Goal: Check status: Check status

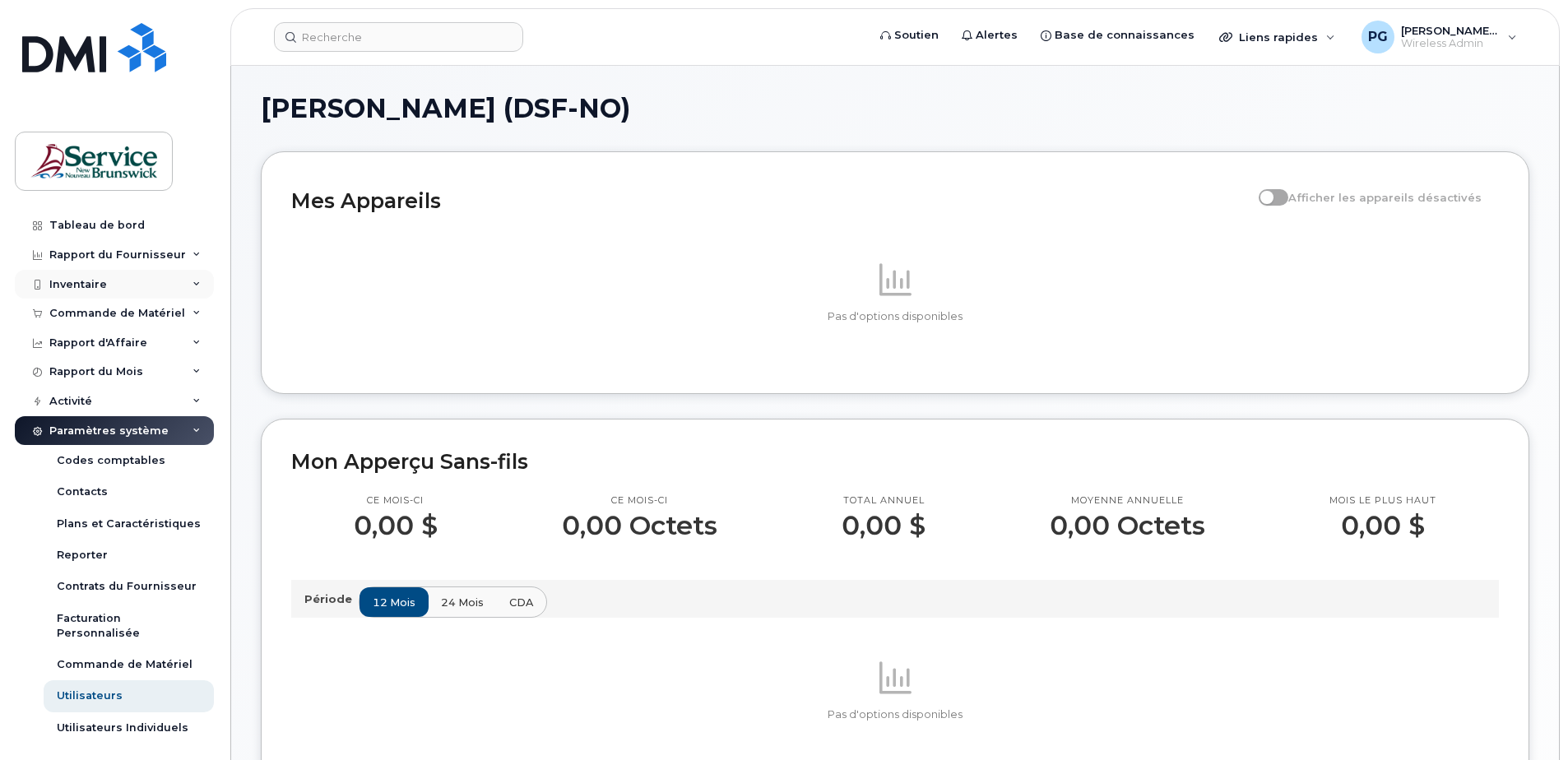
click at [139, 275] on div "Inventaire" at bounding box center [115, 284] width 199 height 29
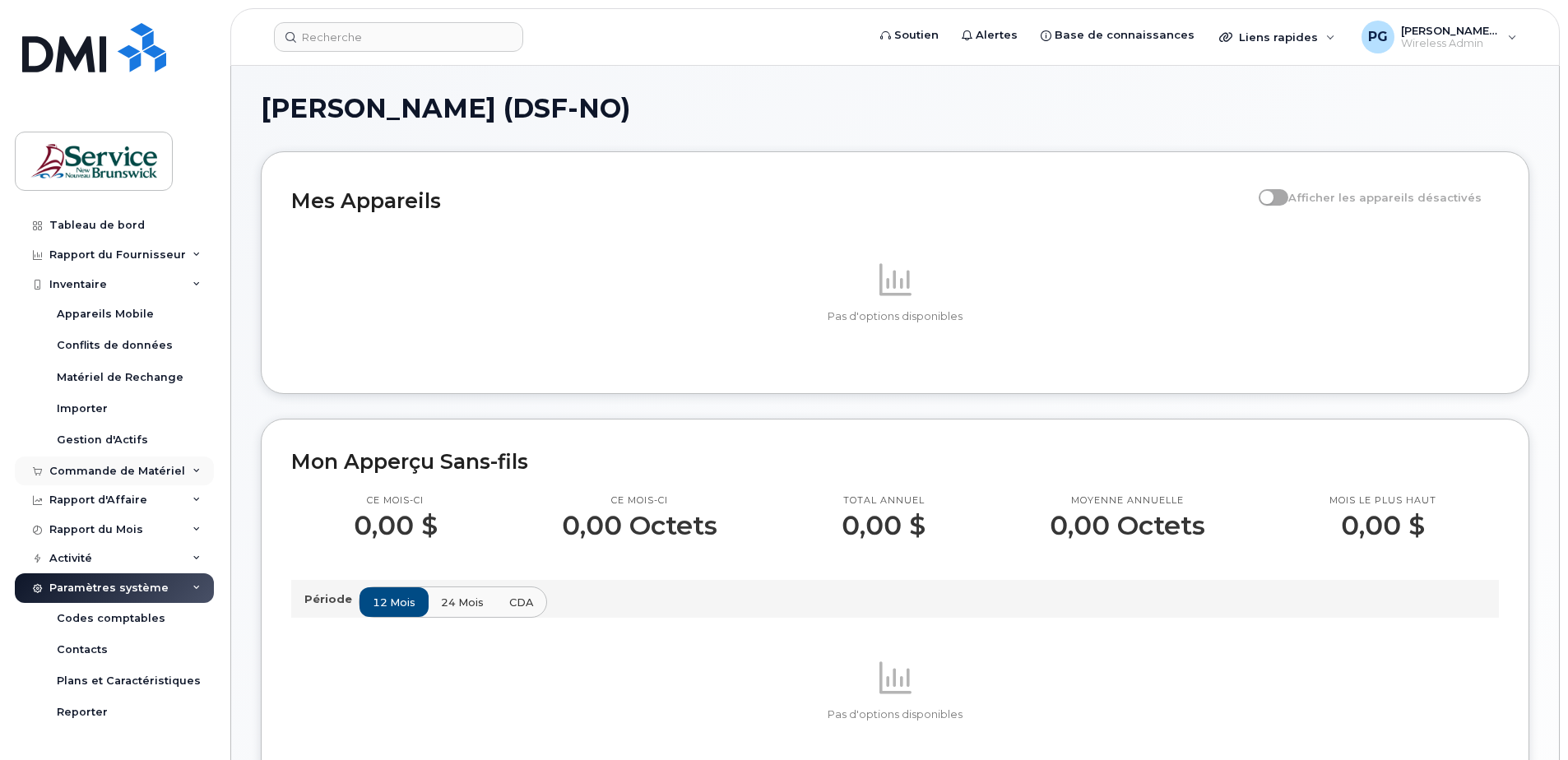
click at [157, 481] on div "Commande de Matériel" at bounding box center [115, 471] width 199 height 29
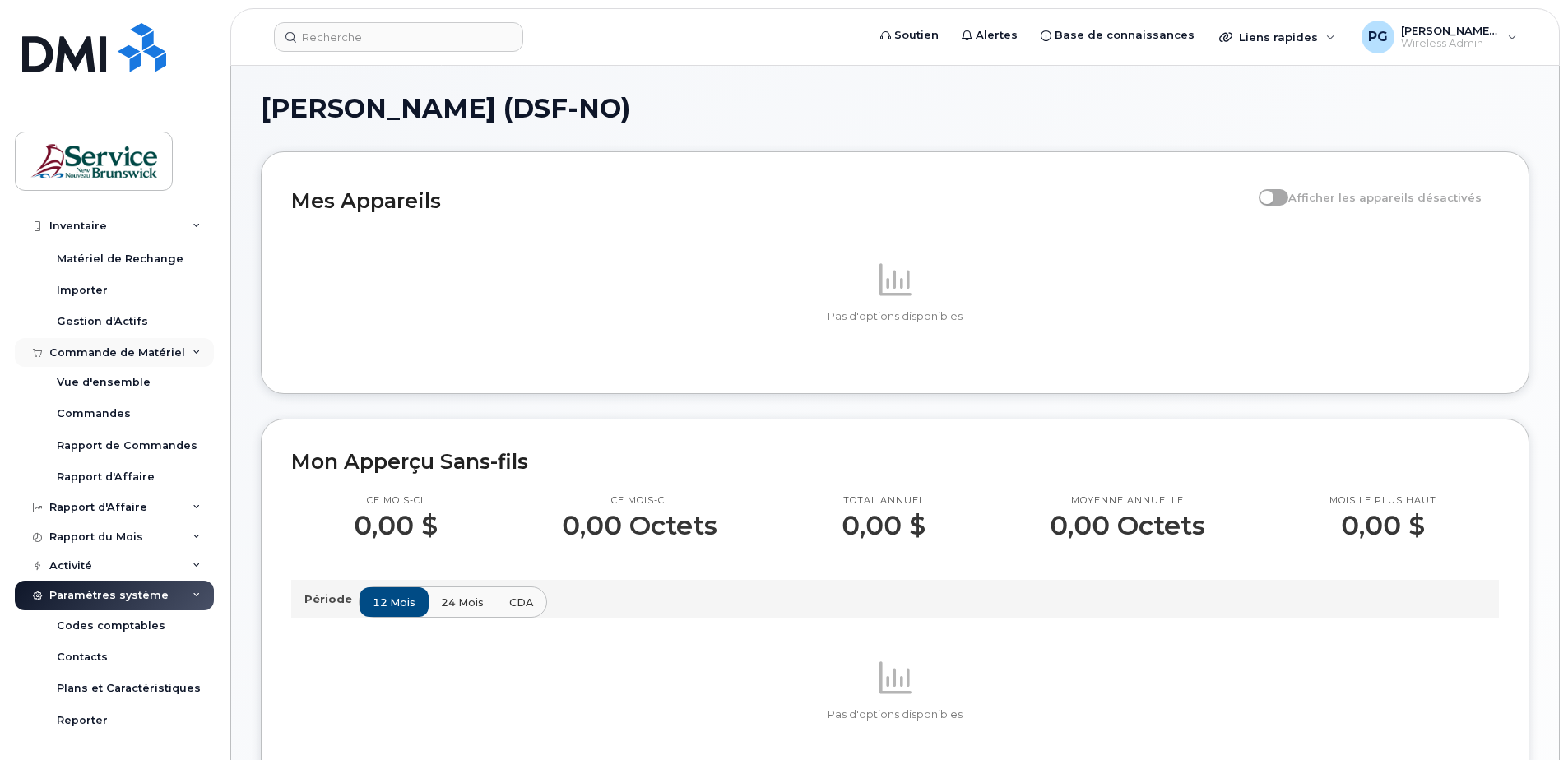
scroll to position [165, 0]
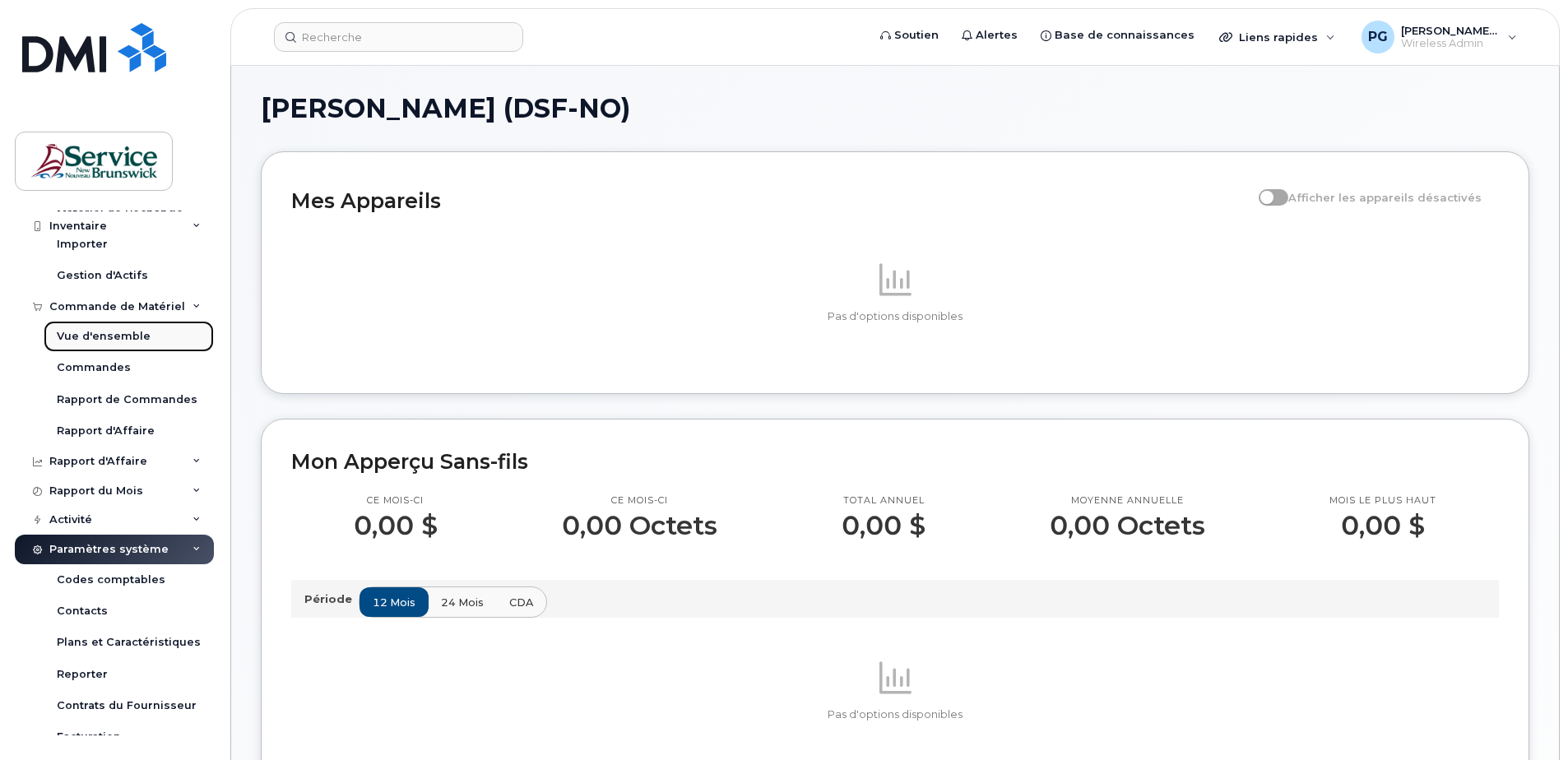
click at [114, 345] on link "Vue d'ensemble" at bounding box center [128, 336] width 170 height 31
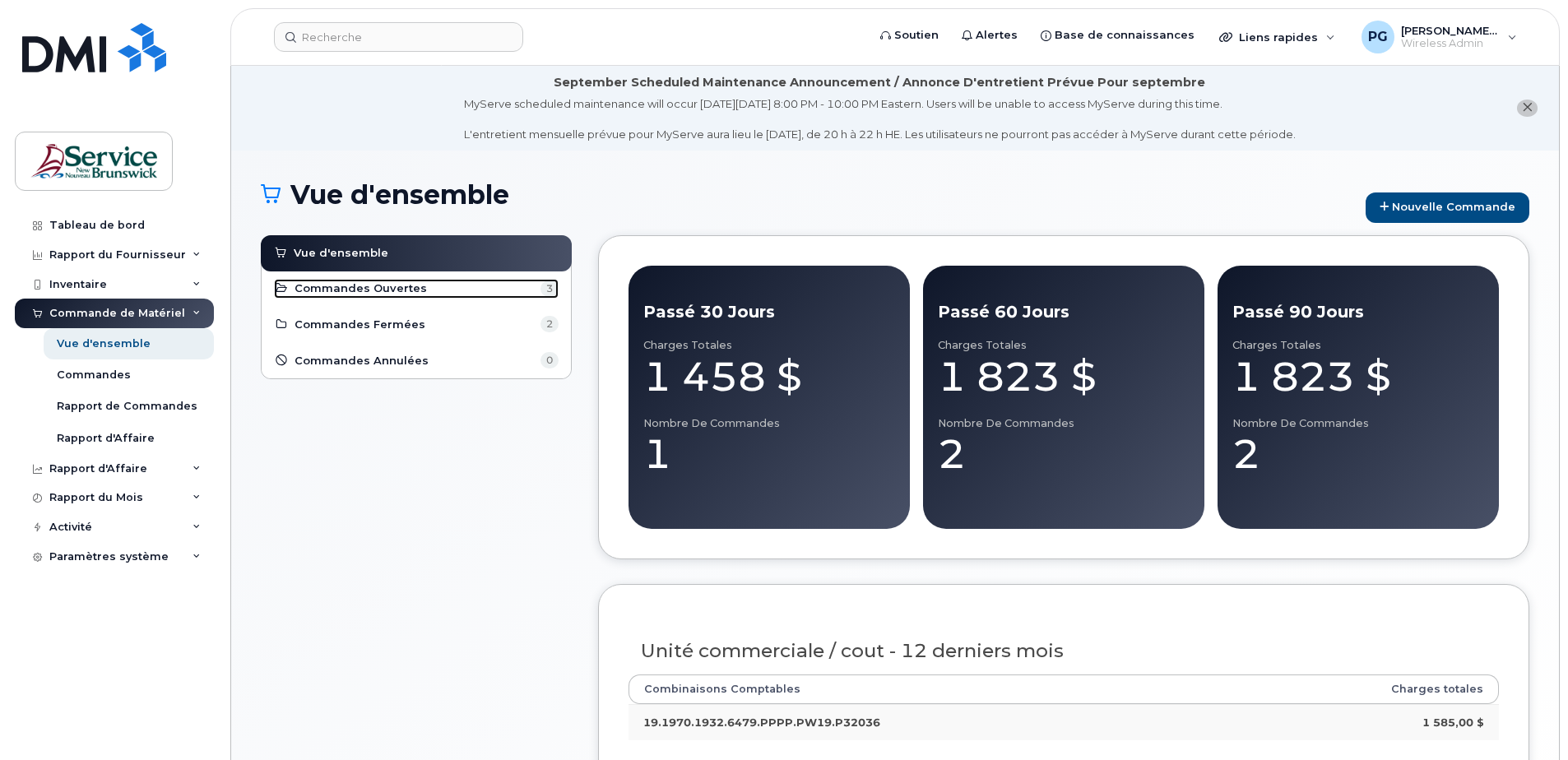
click at [367, 289] on span "Commandes Ouvertes" at bounding box center [360, 288] width 133 height 16
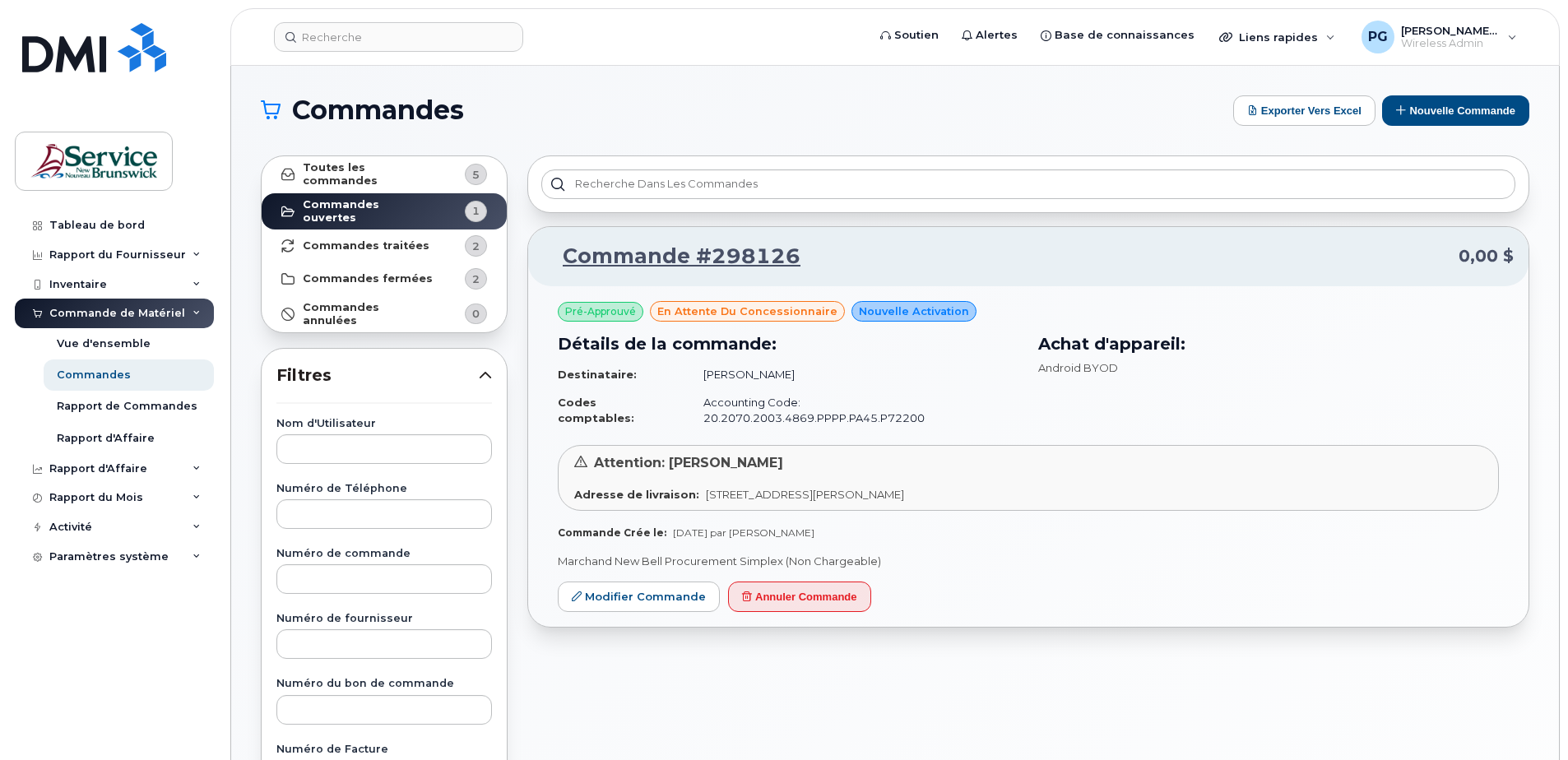
click at [836, 252] on p "Commande #298126 0,00 $" at bounding box center [1028, 256] width 971 height 29
click at [727, 261] on link "Commande #298126" at bounding box center [671, 256] width 257 height 29
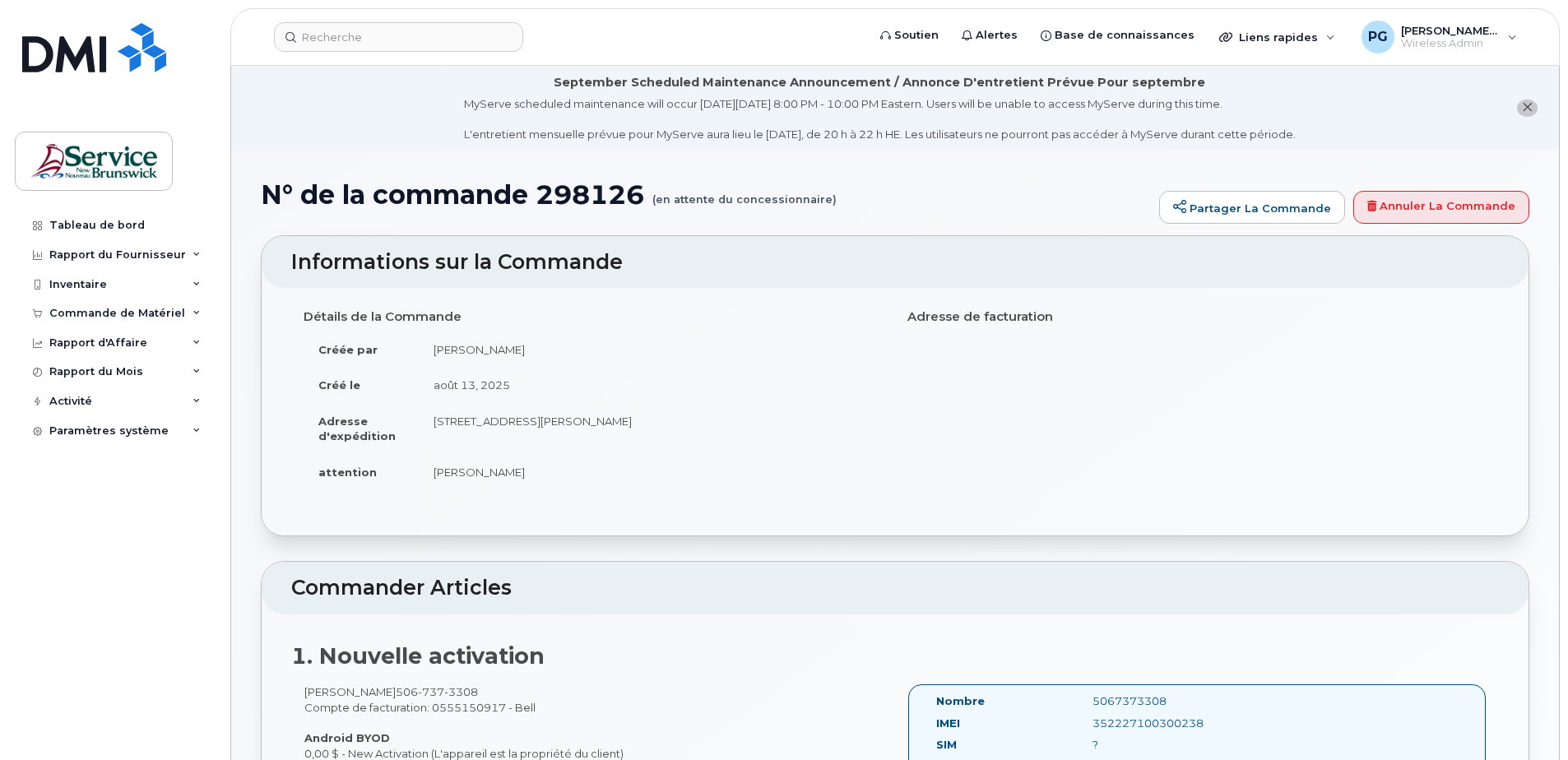
click at [1530, 104] on icon "close notification" at bounding box center [1527, 108] width 11 height 11
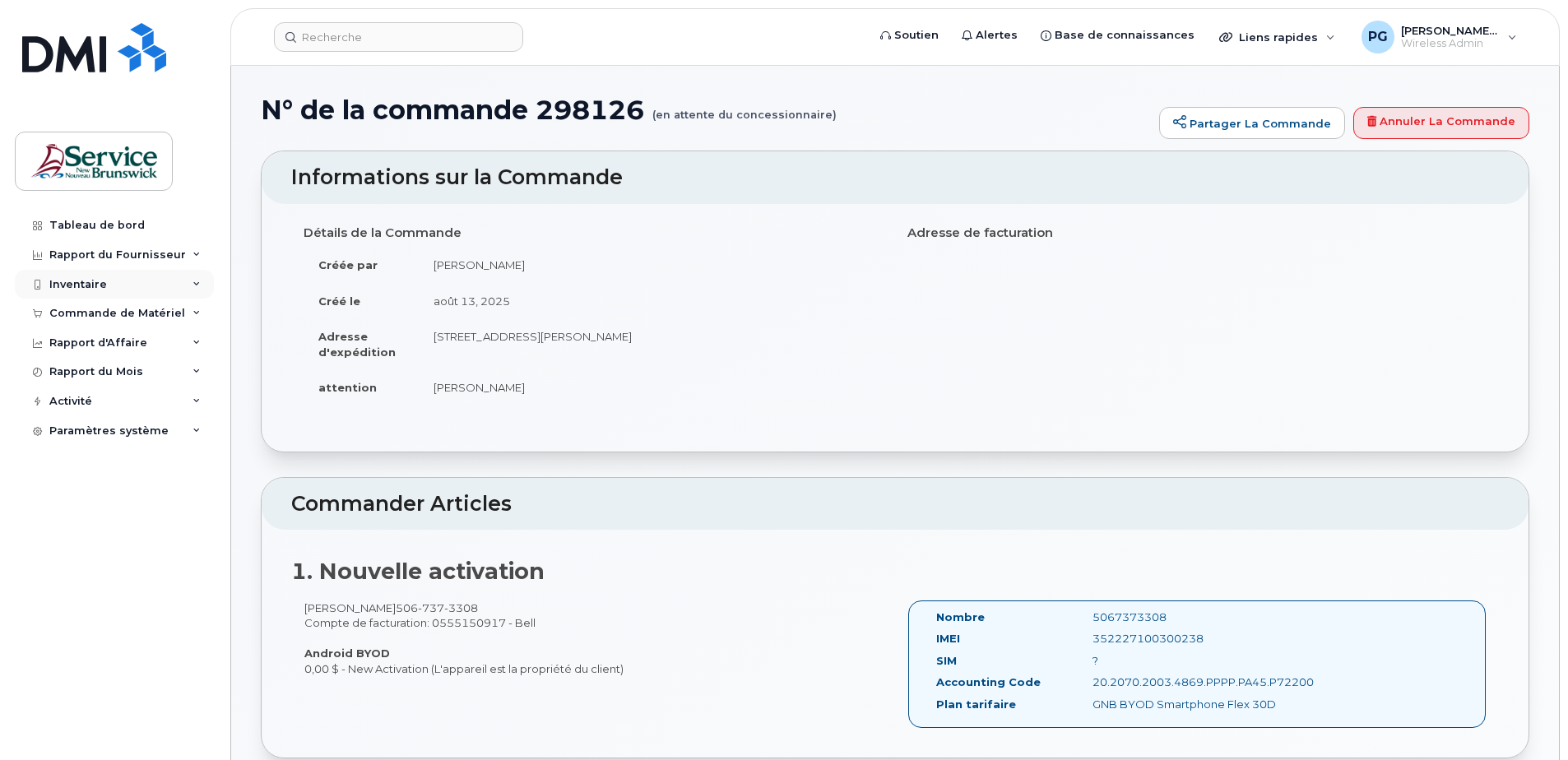
click at [119, 289] on div "Inventaire" at bounding box center [115, 284] width 199 height 29
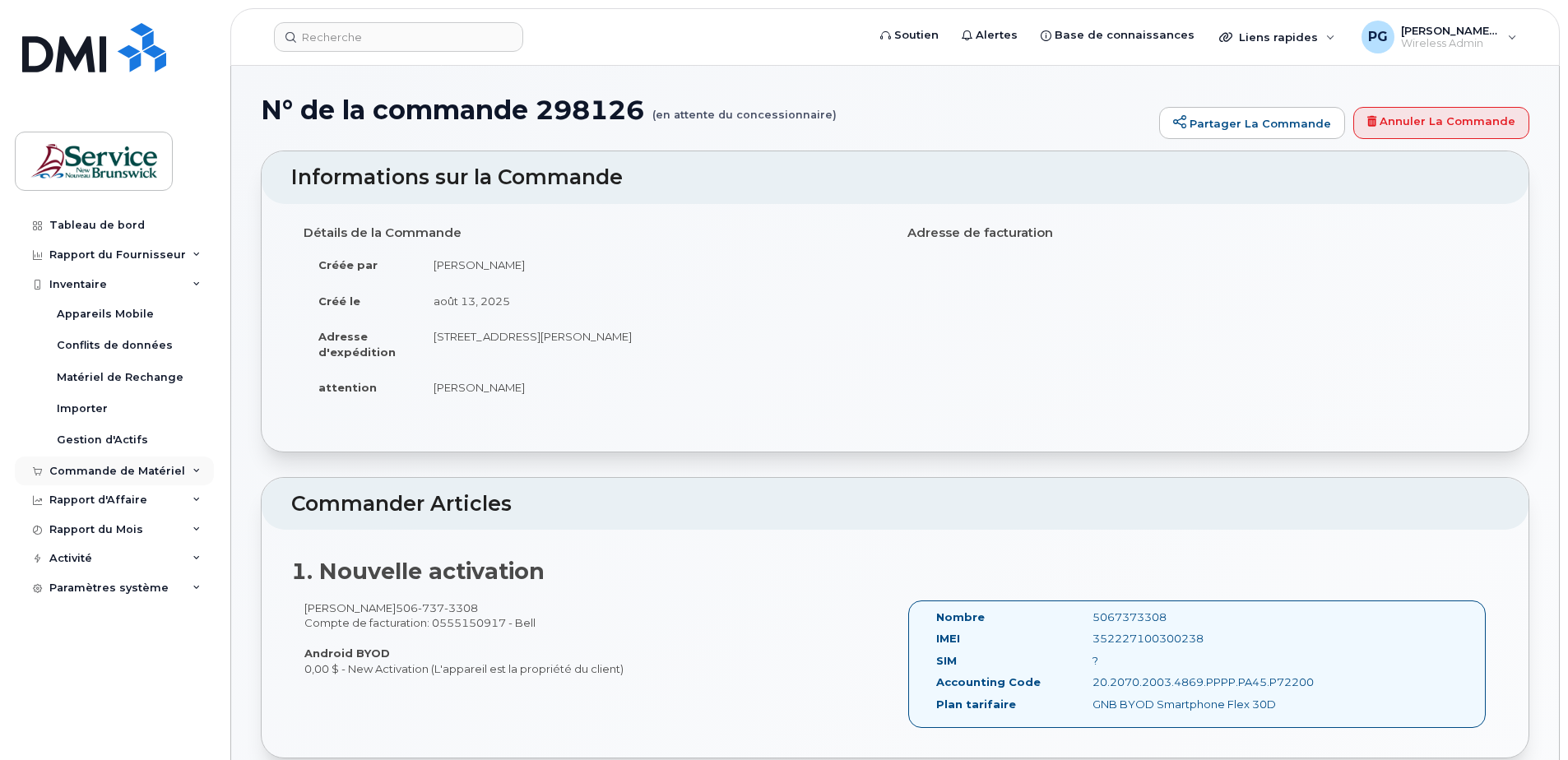
click at [142, 465] on div "Commande de Matériel" at bounding box center [117, 471] width 135 height 13
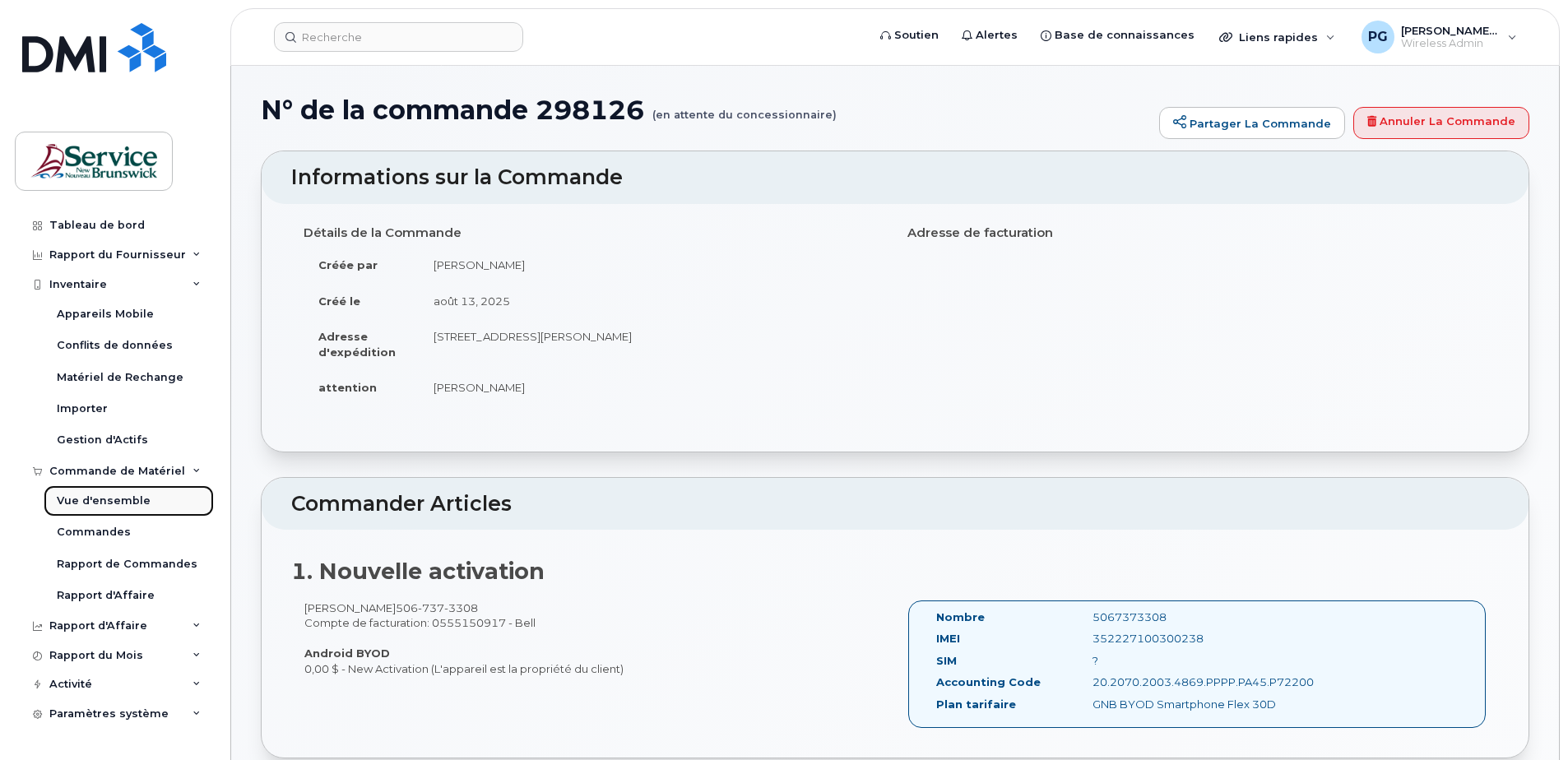
click at [133, 500] on div "Vue d'ensemble" at bounding box center [103, 501] width 93 height 15
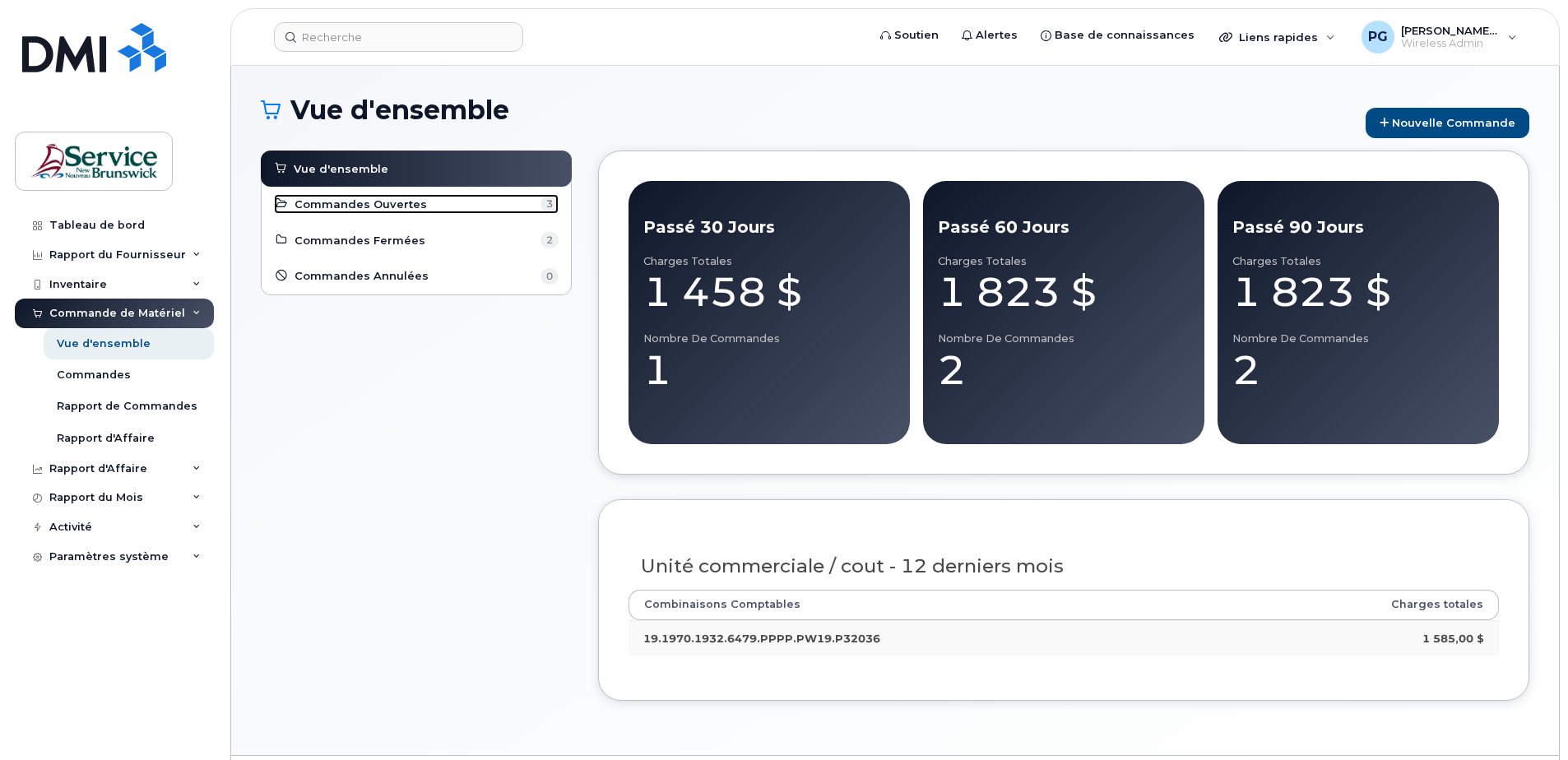
click at [396, 210] on span "Commandes Ouvertes" at bounding box center [360, 205] width 133 height 16
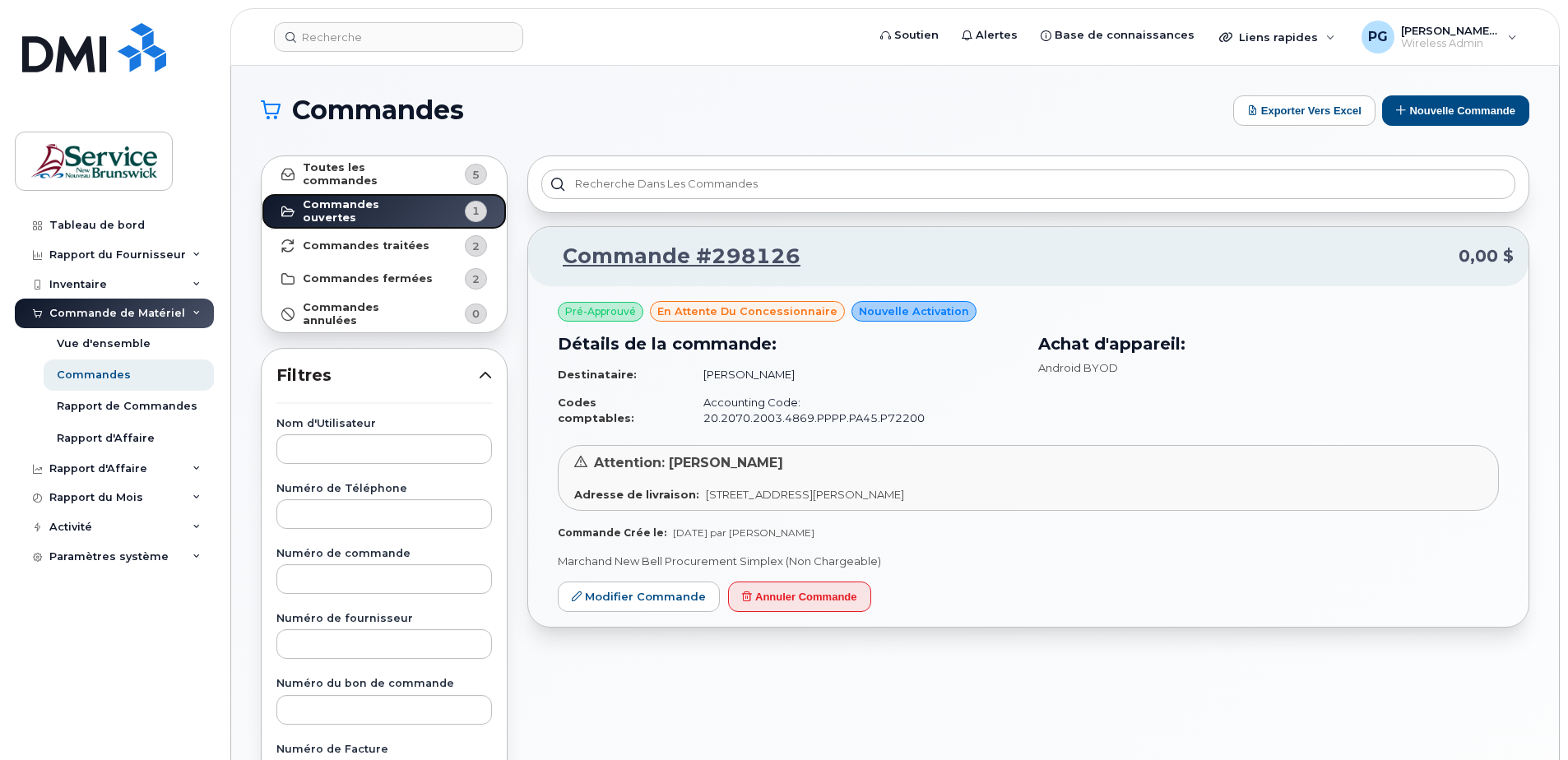
click at [401, 193] on link "Commandes ouvertes 1" at bounding box center [384, 212] width 245 height 37
click at [387, 244] on strong "Commandes traitées" at bounding box center [366, 246] width 126 height 13
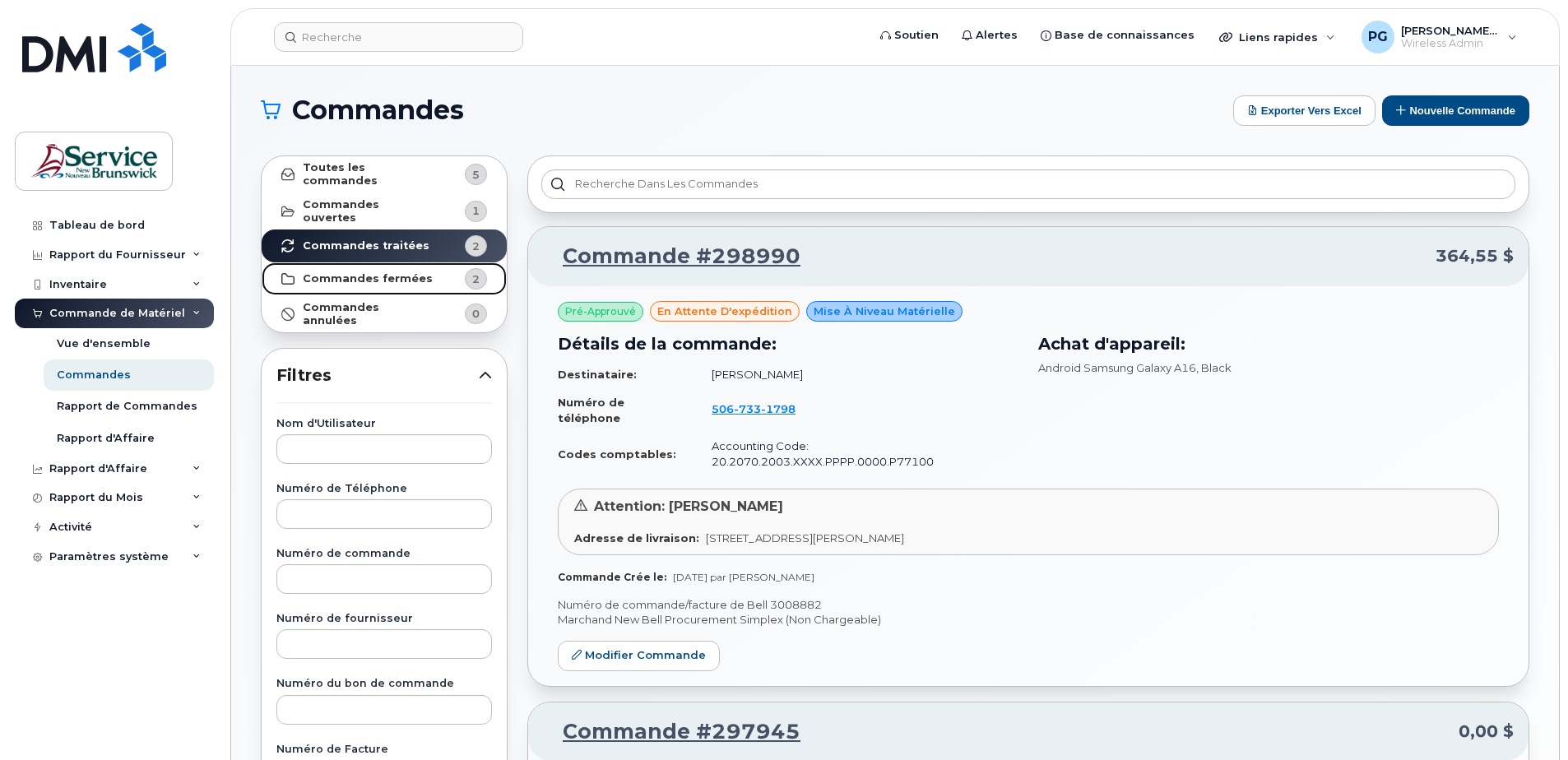
click at [391, 272] on strong "Commandes fermées" at bounding box center [368, 279] width 130 height 13
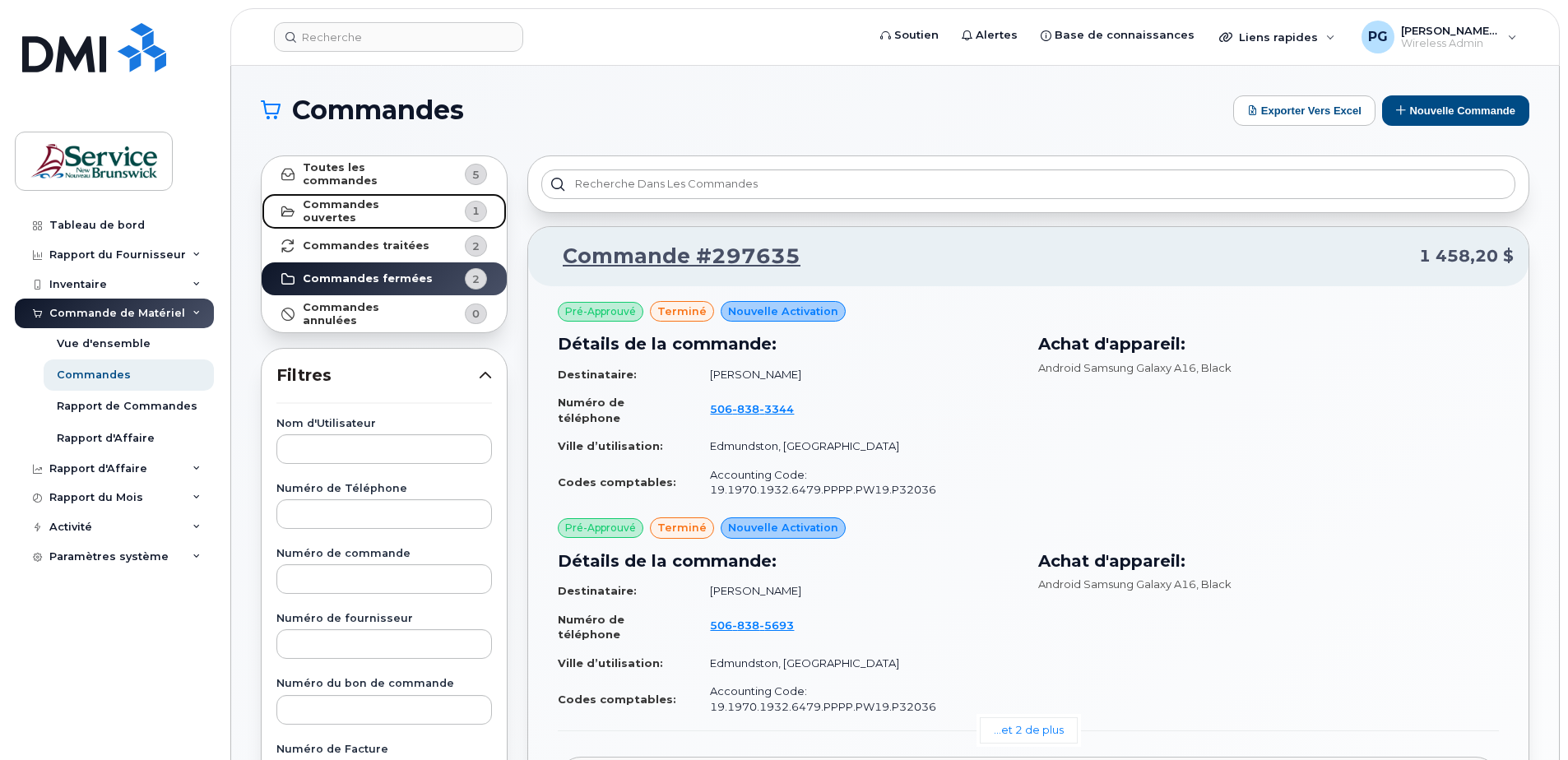
click at [381, 207] on strong "Commandes ouvertes" at bounding box center [368, 212] width 131 height 27
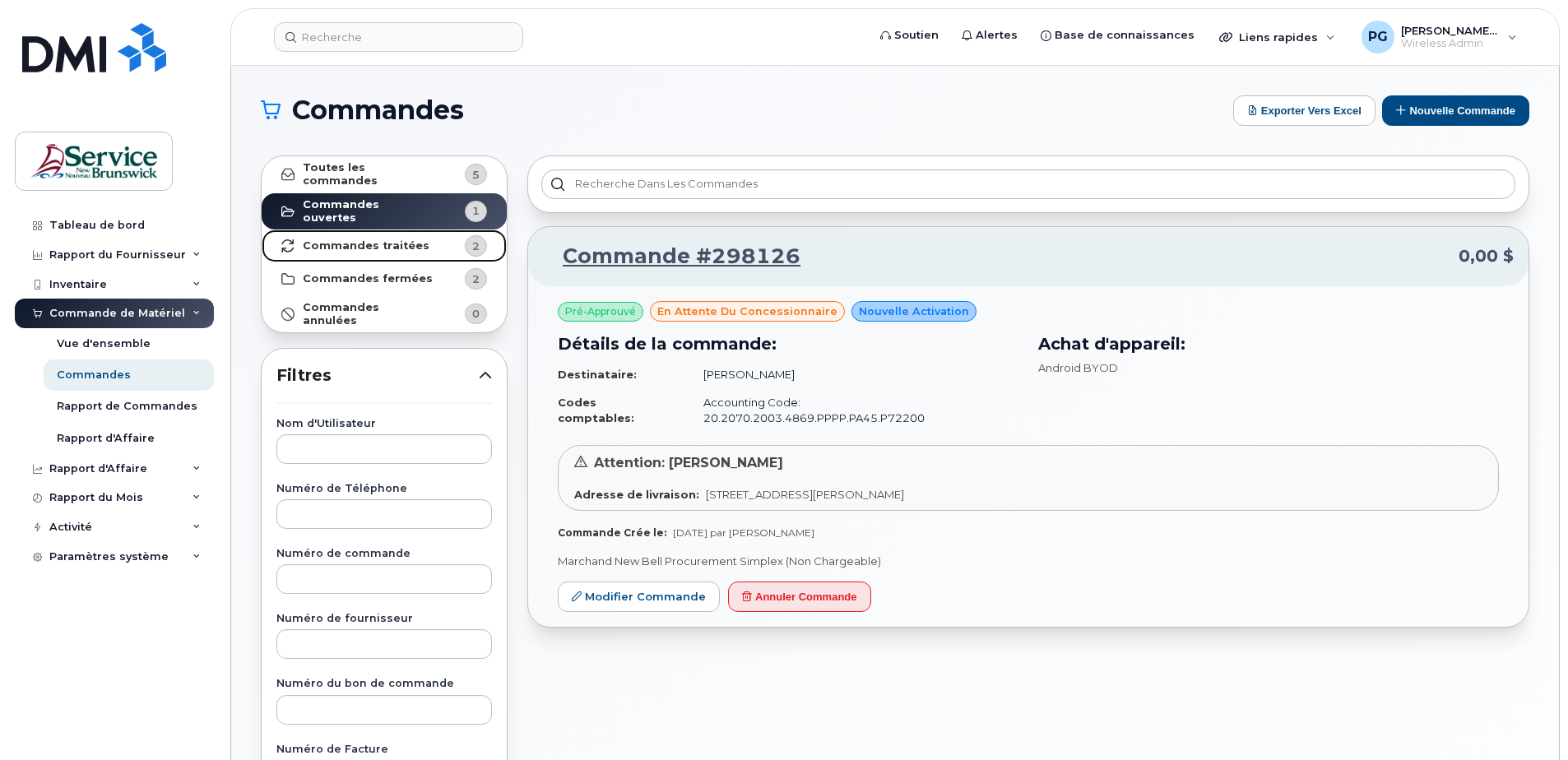
click at [384, 239] on strong "Commandes traitées" at bounding box center [366, 246] width 126 height 13
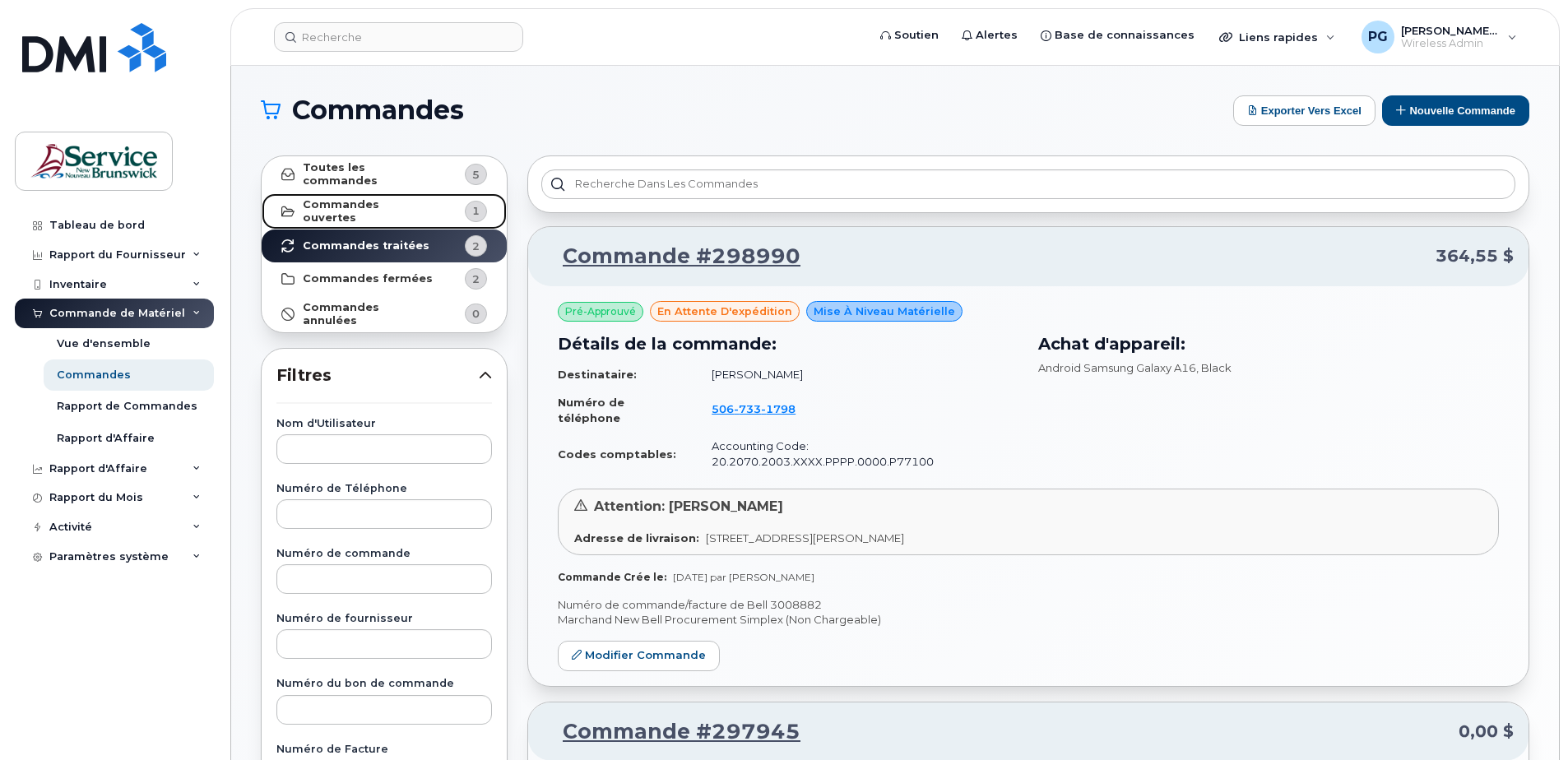
click at [368, 195] on link "Commandes ouvertes 1" at bounding box center [384, 212] width 245 height 37
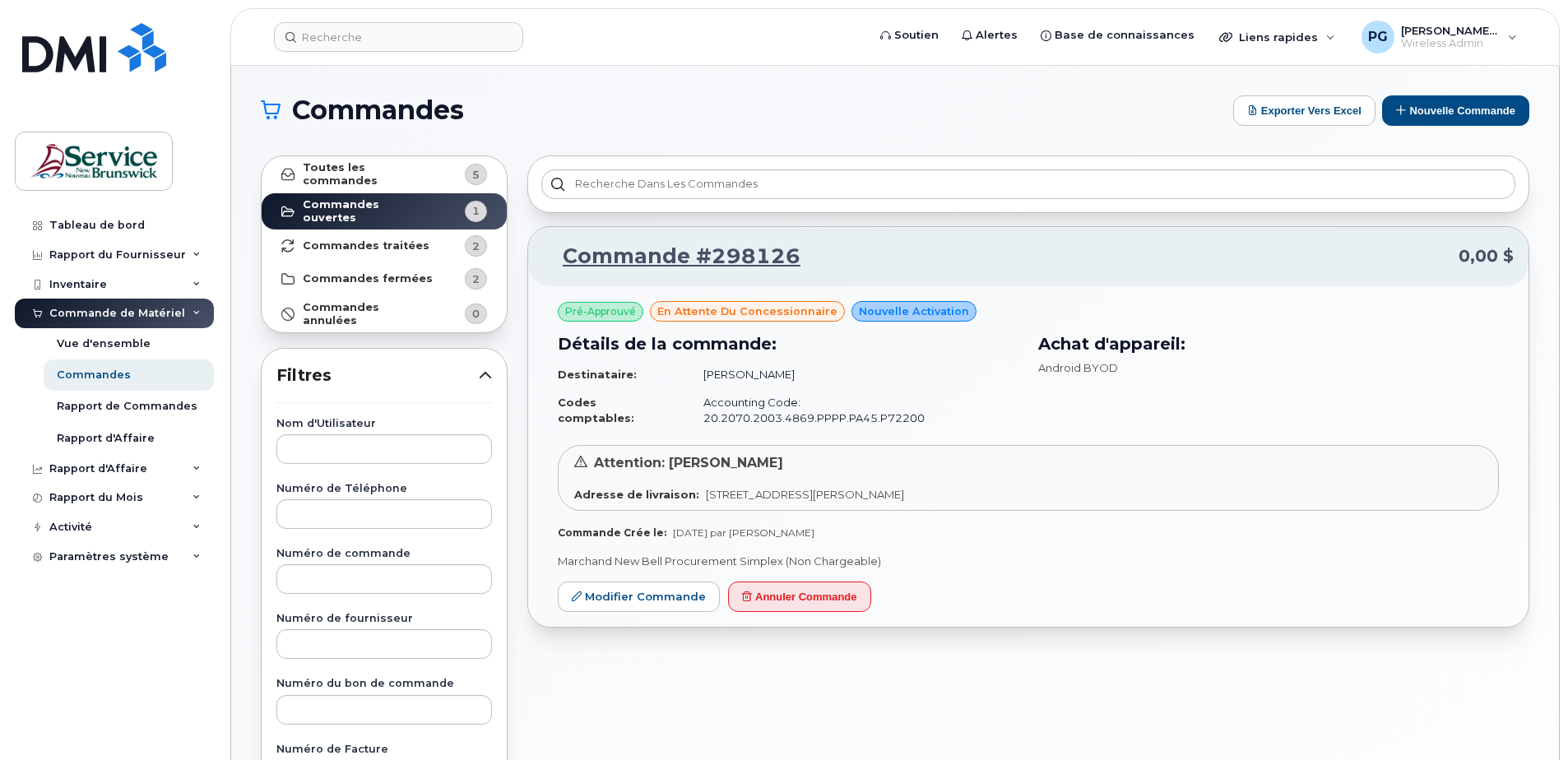
click at [1264, 359] on div "Achat d'appareil: Android BYOD" at bounding box center [1268, 352] width 461 height 44
click at [732, 267] on link "Commande #298126" at bounding box center [671, 256] width 257 height 29
